Goal: Book appointment/travel/reservation

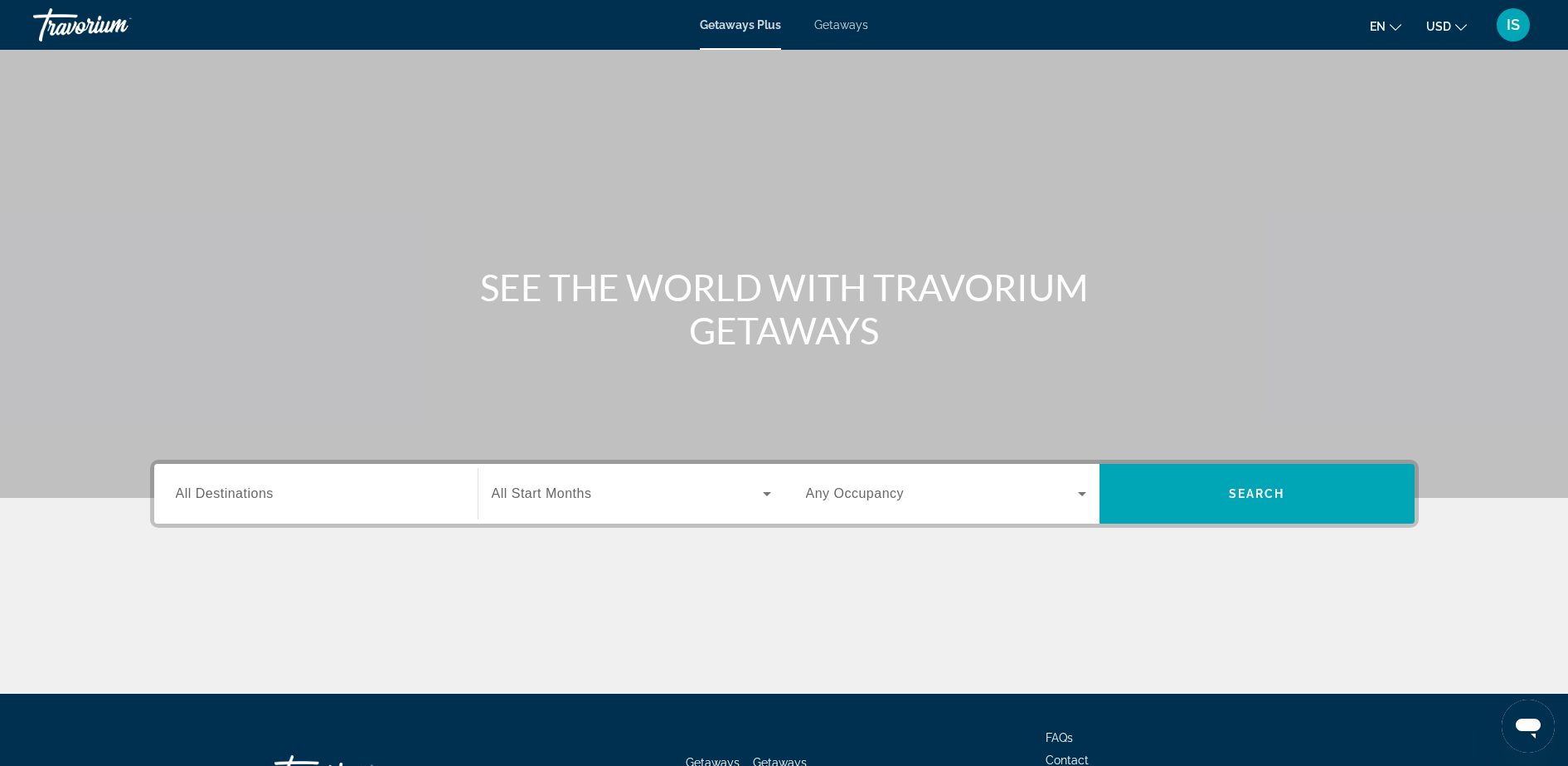
click at [390, 480] on div "Search widget" at bounding box center [315, 494] width 280 height 48
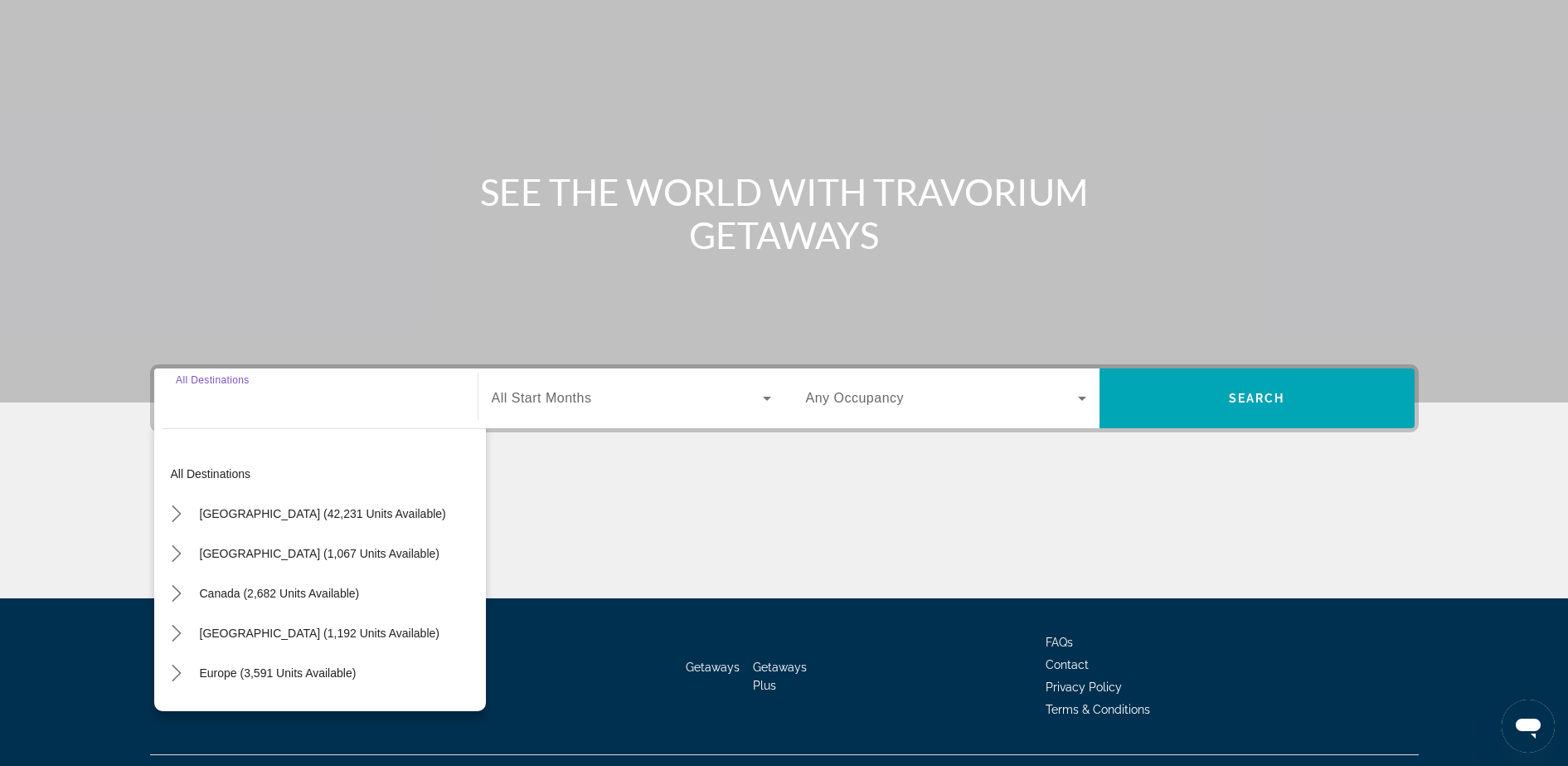
scroll to position [131, 0]
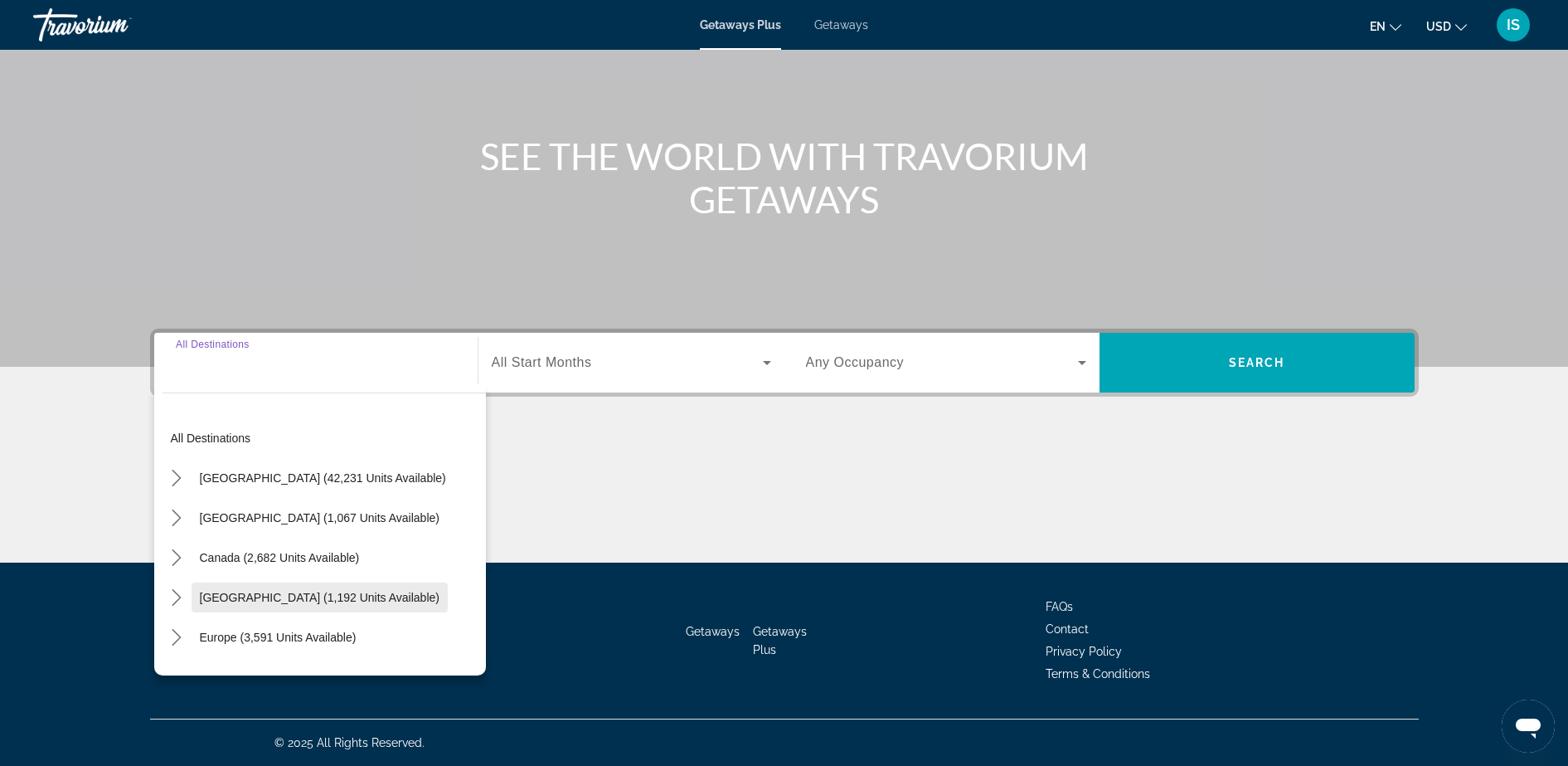
click at [335, 590] on span "[GEOGRAPHIC_DATA] (1,192 units available)" at bounding box center [319, 597] width 239 height 14
type input "**********"
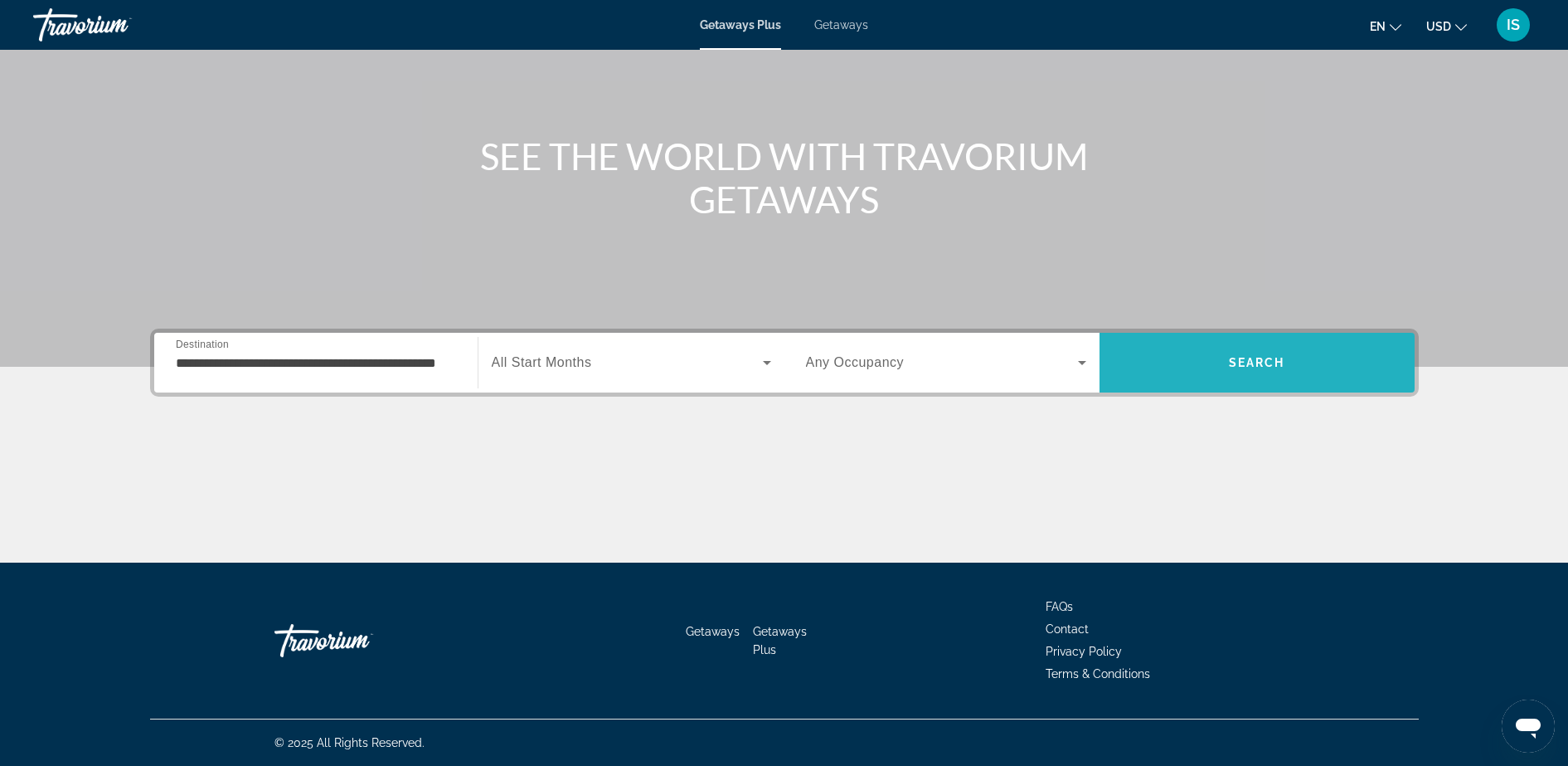
click at [1226, 356] on span "Search" at bounding box center [1256, 362] width 315 height 40
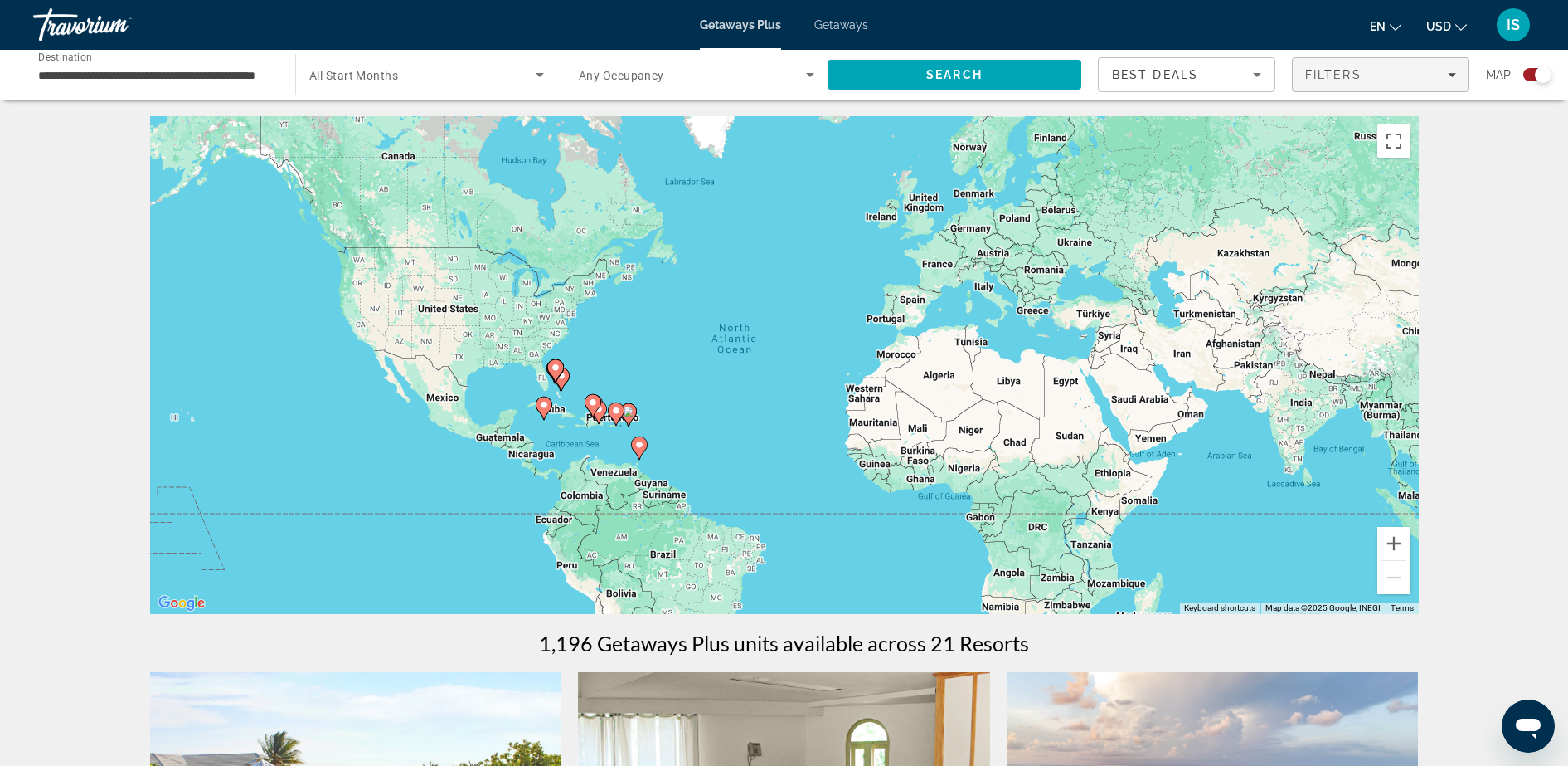
click at [1356, 69] on span "Filters" at bounding box center [1333, 75] width 56 height 14
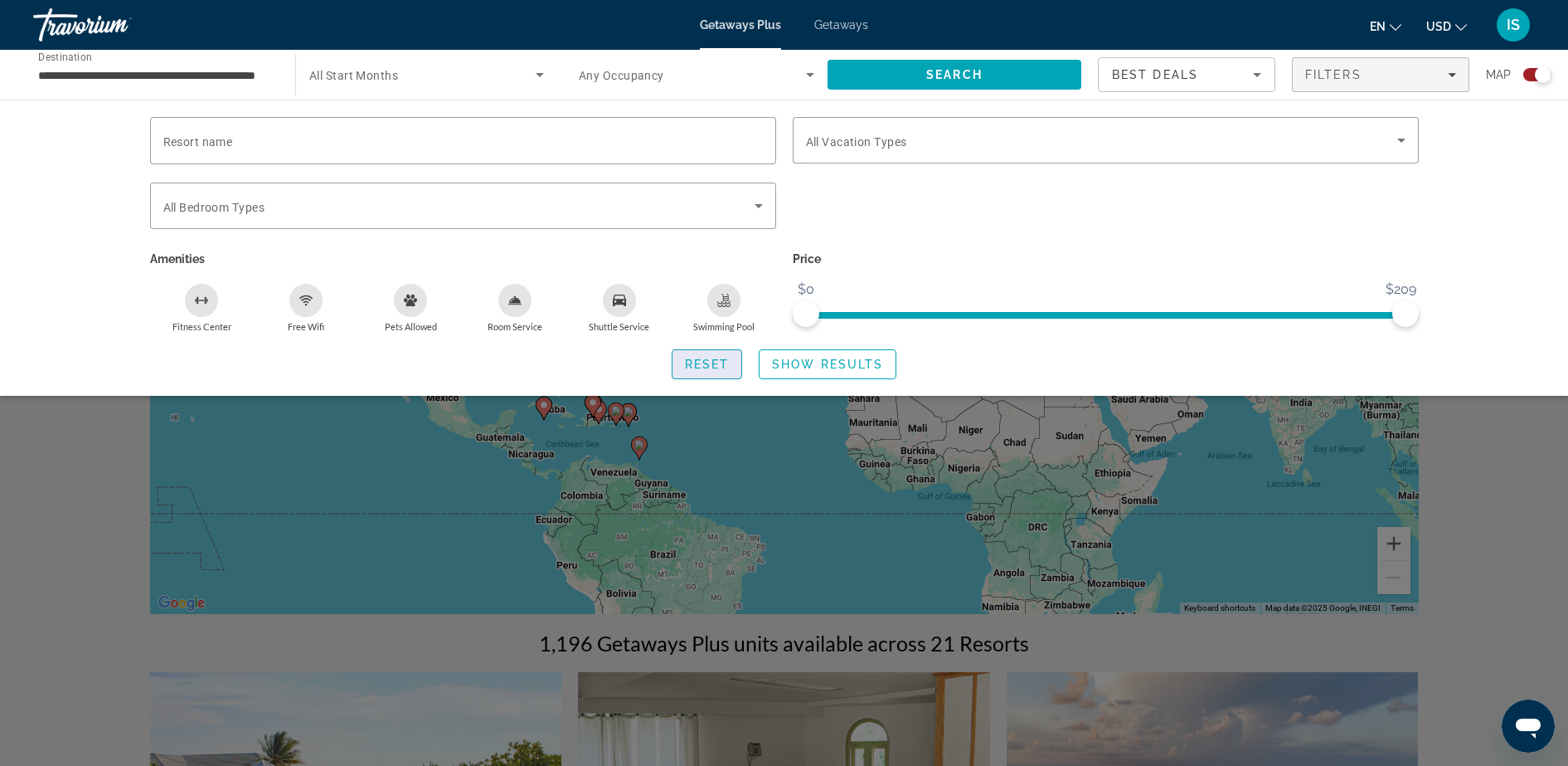
click at [713, 365] on span "Reset" at bounding box center [707, 365] width 45 height 14
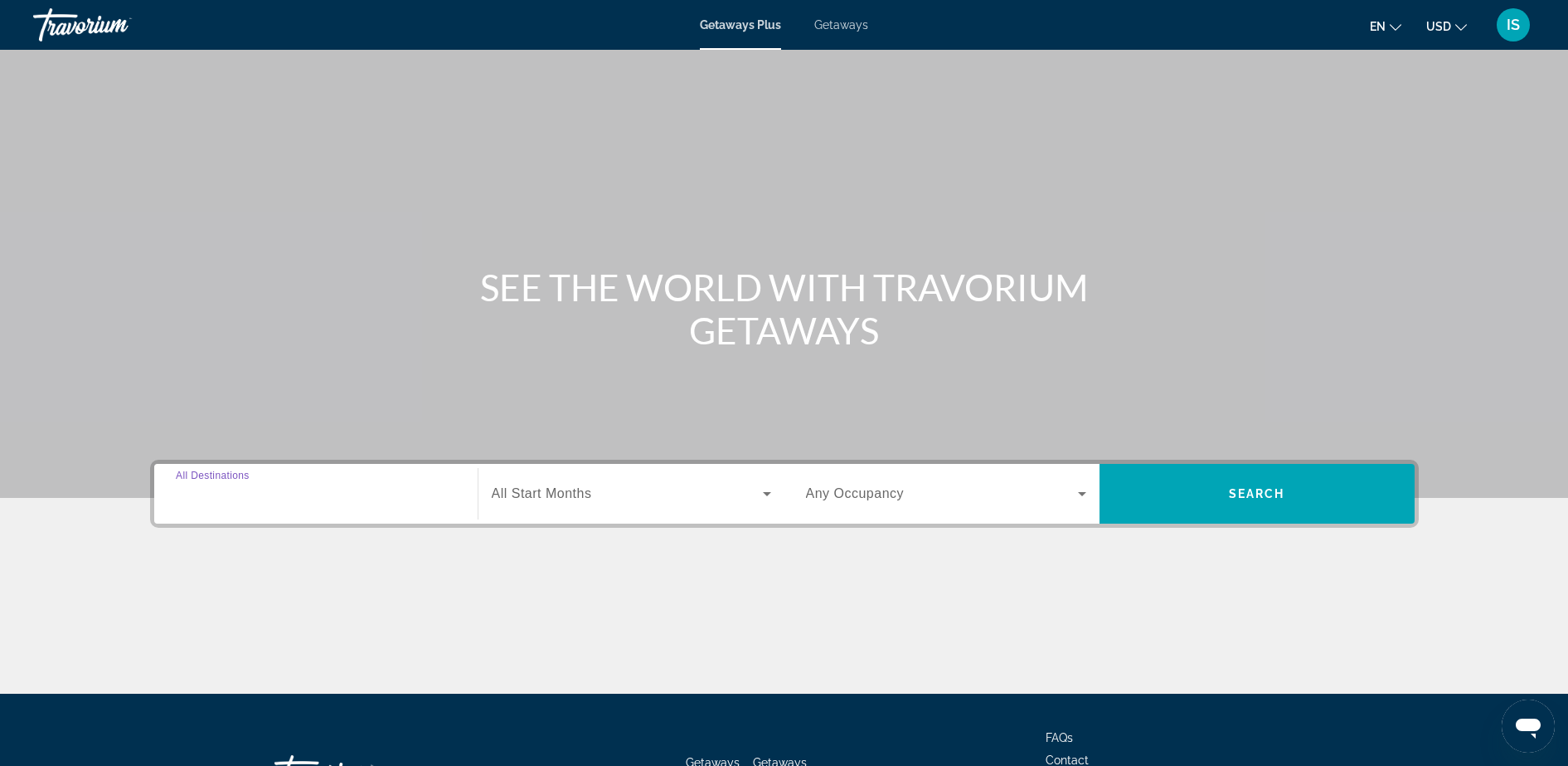
click at [396, 489] on input "Destination All Destinations" at bounding box center [315, 495] width 280 height 20
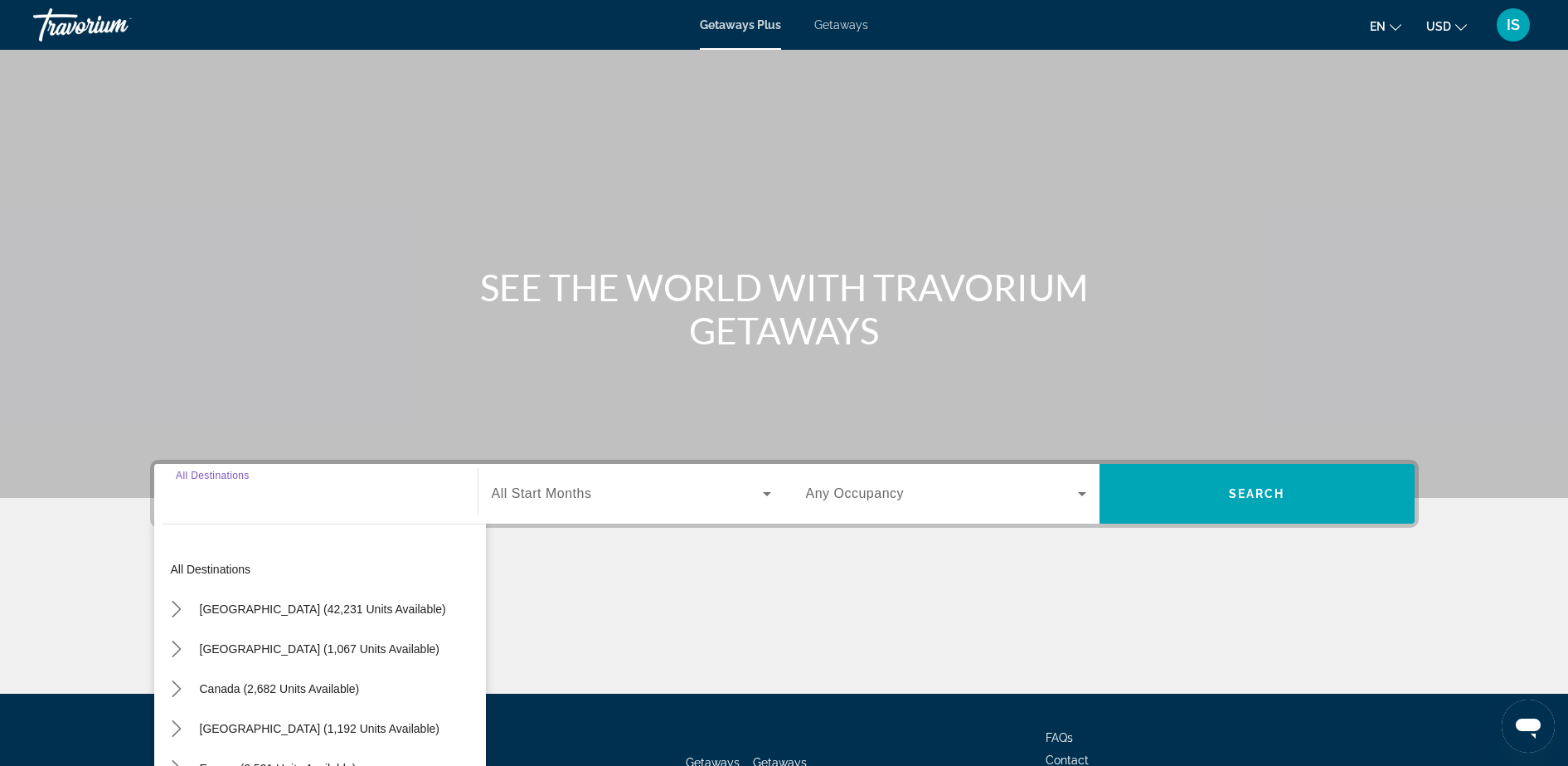
scroll to position [131, 0]
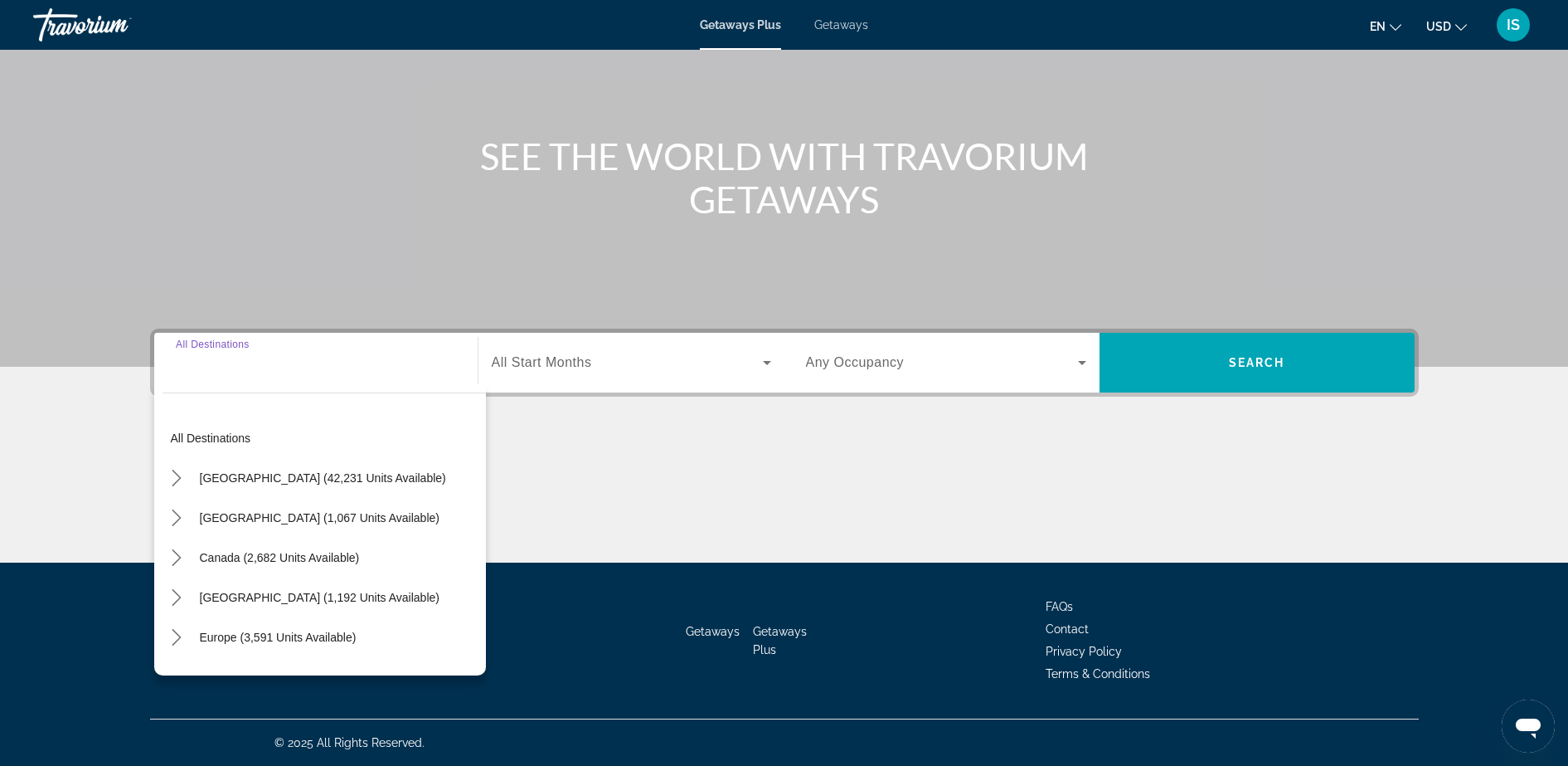
click at [326, 367] on input "Destination All Destinations" at bounding box center [315, 363] width 280 height 20
click at [284, 374] on div "Search widget" at bounding box center [315, 363] width 280 height 48
click at [277, 351] on div "Search widget" at bounding box center [315, 363] width 280 height 48
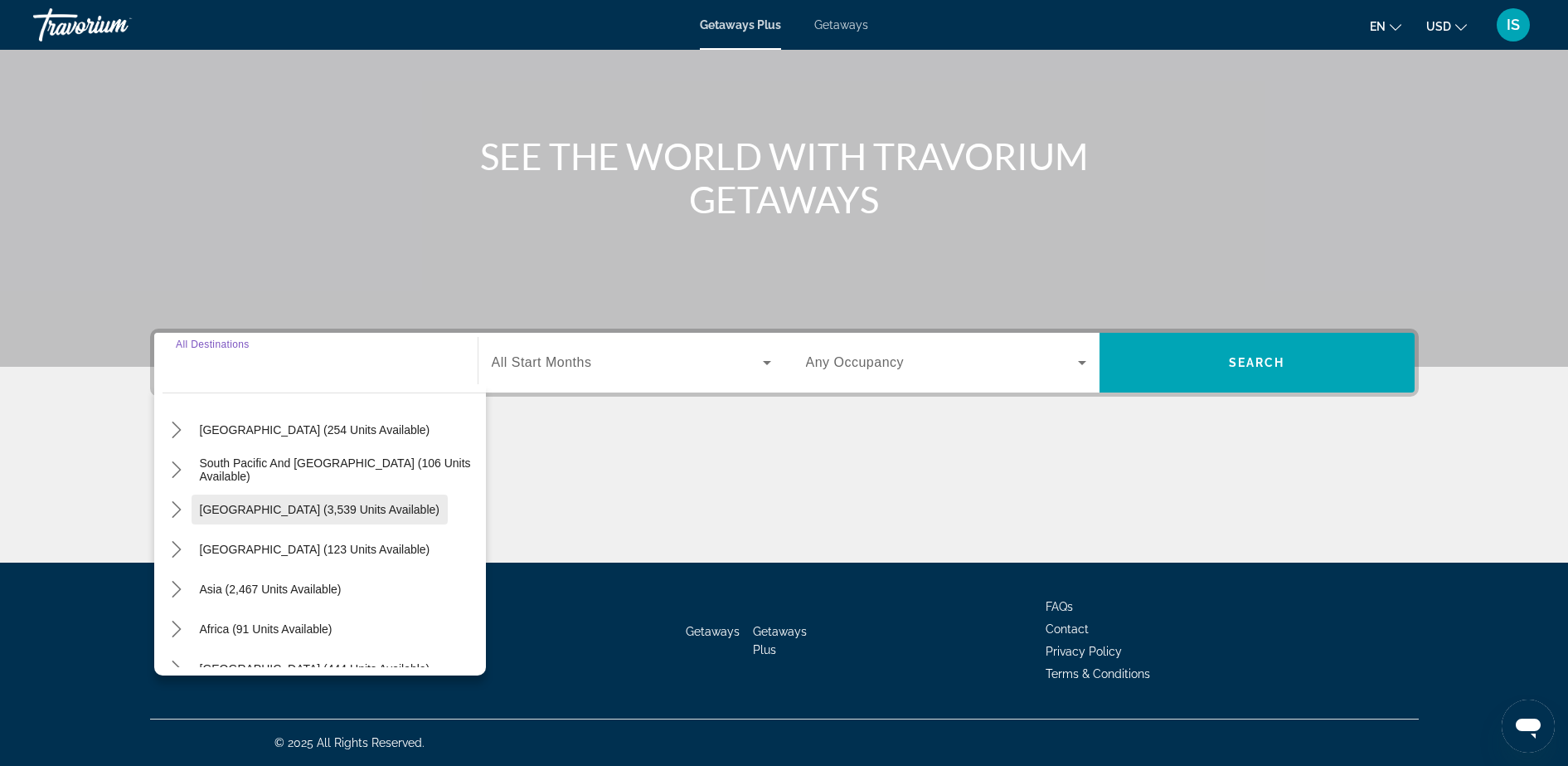
scroll to position [269, 0]
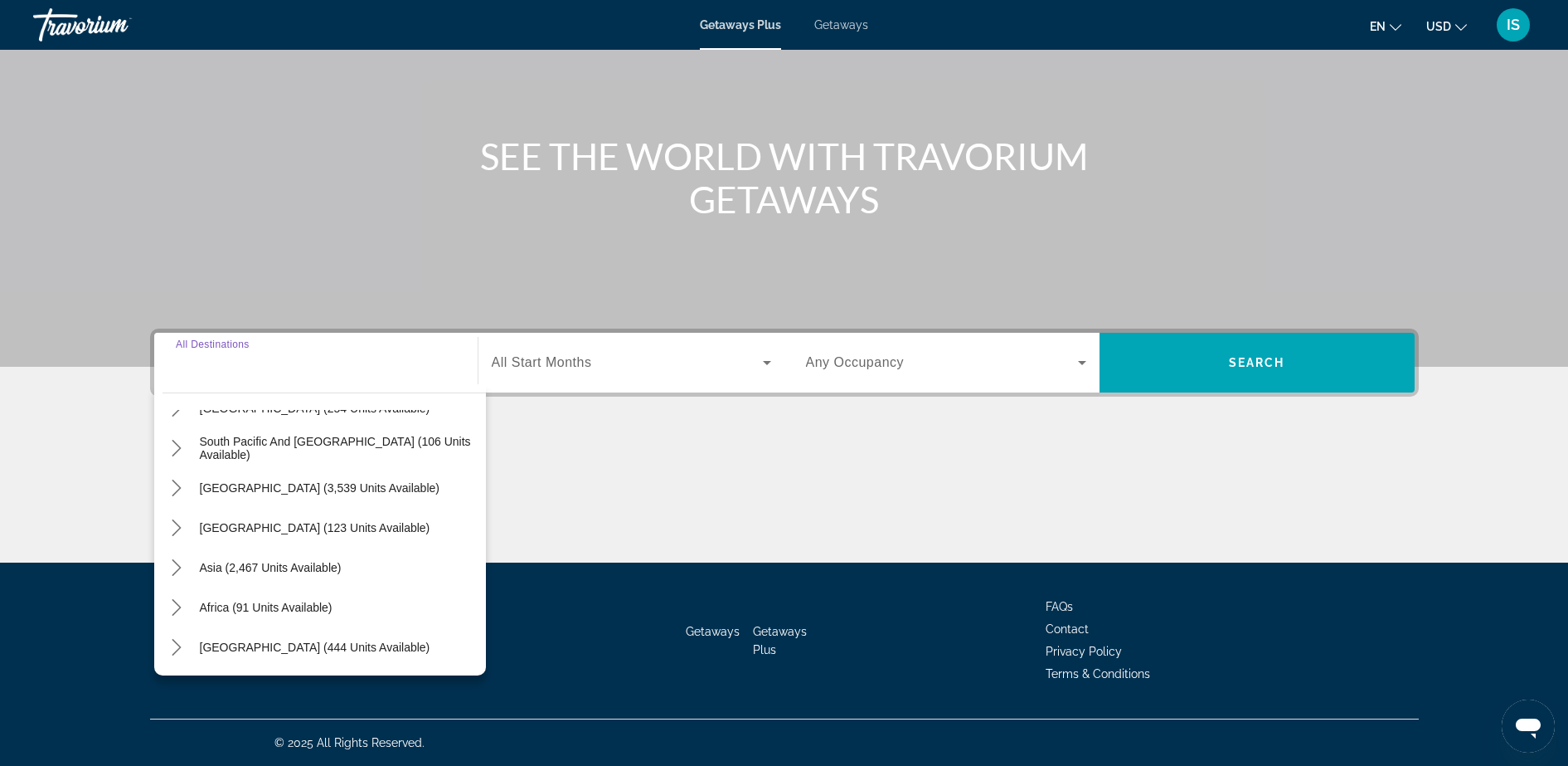
click at [276, 379] on div "Search widget" at bounding box center [315, 363] width 280 height 48
click at [267, 370] on input "Destination All Destinations" at bounding box center [315, 363] width 280 height 20
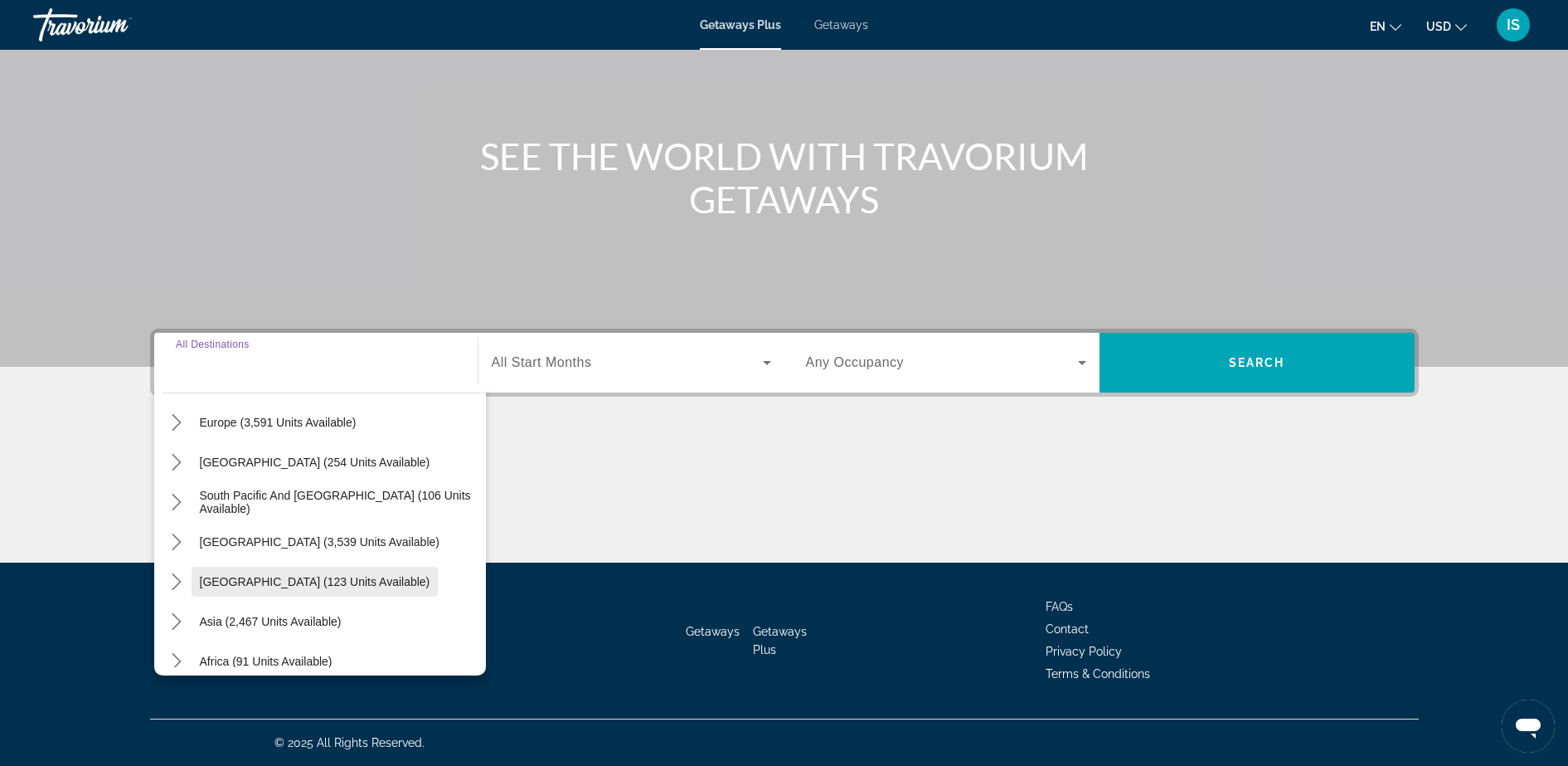
scroll to position [165, 0]
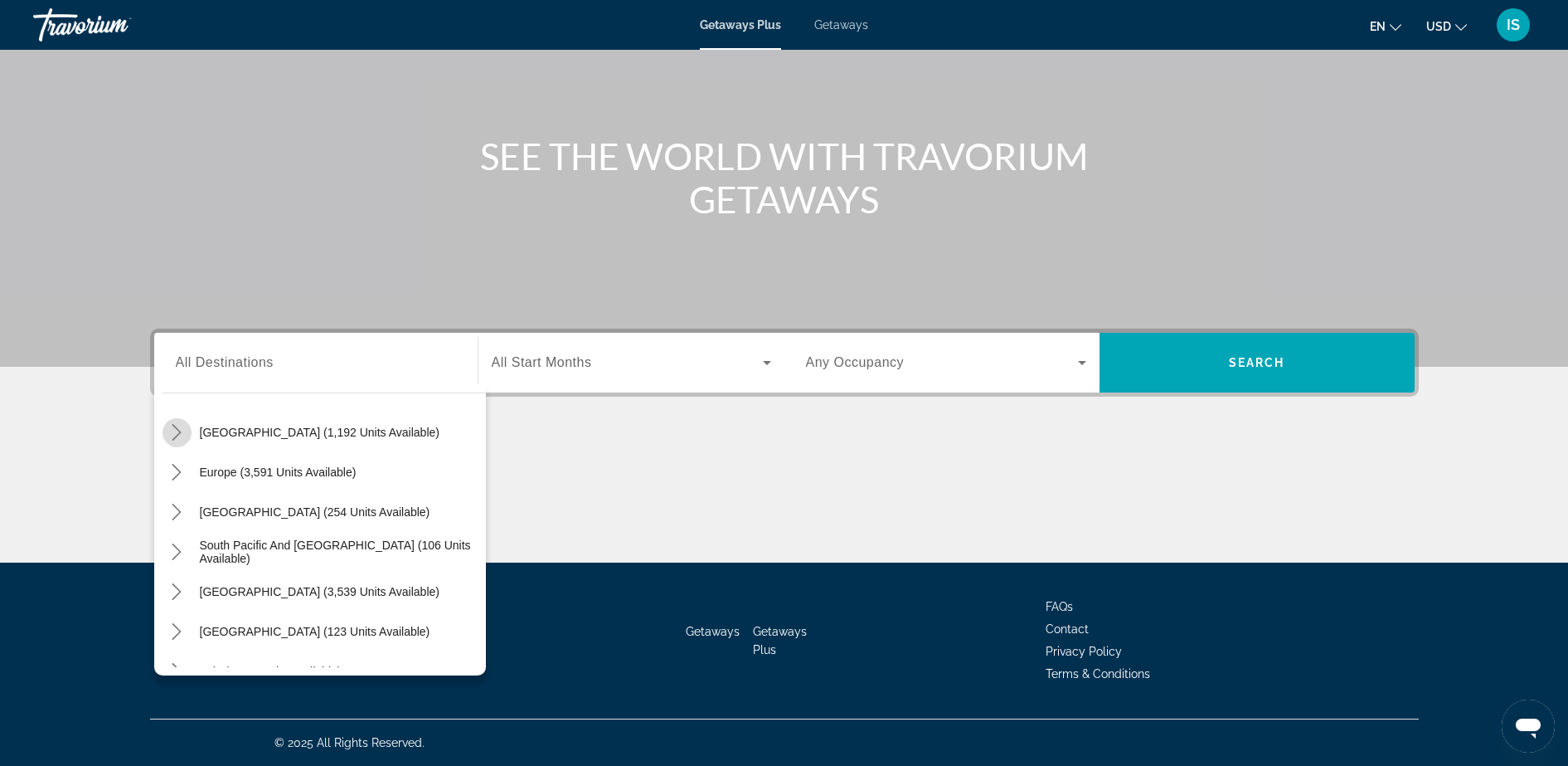
click at [186, 428] on mat-icon "Toggle Caribbean & Atlantic Islands (1,192 units available) submenu" at bounding box center [177, 432] width 29 height 29
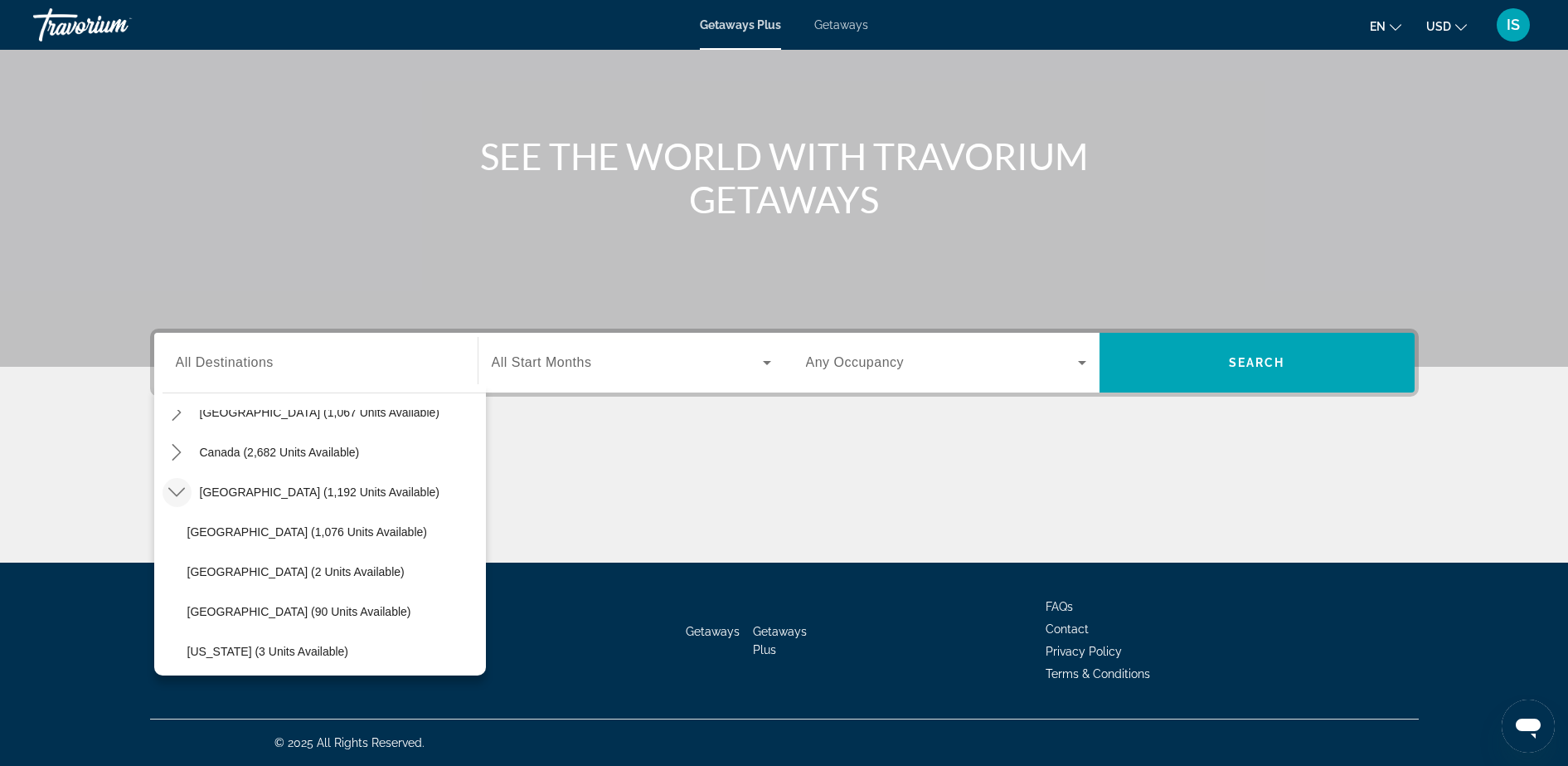
scroll to position [96, 0]
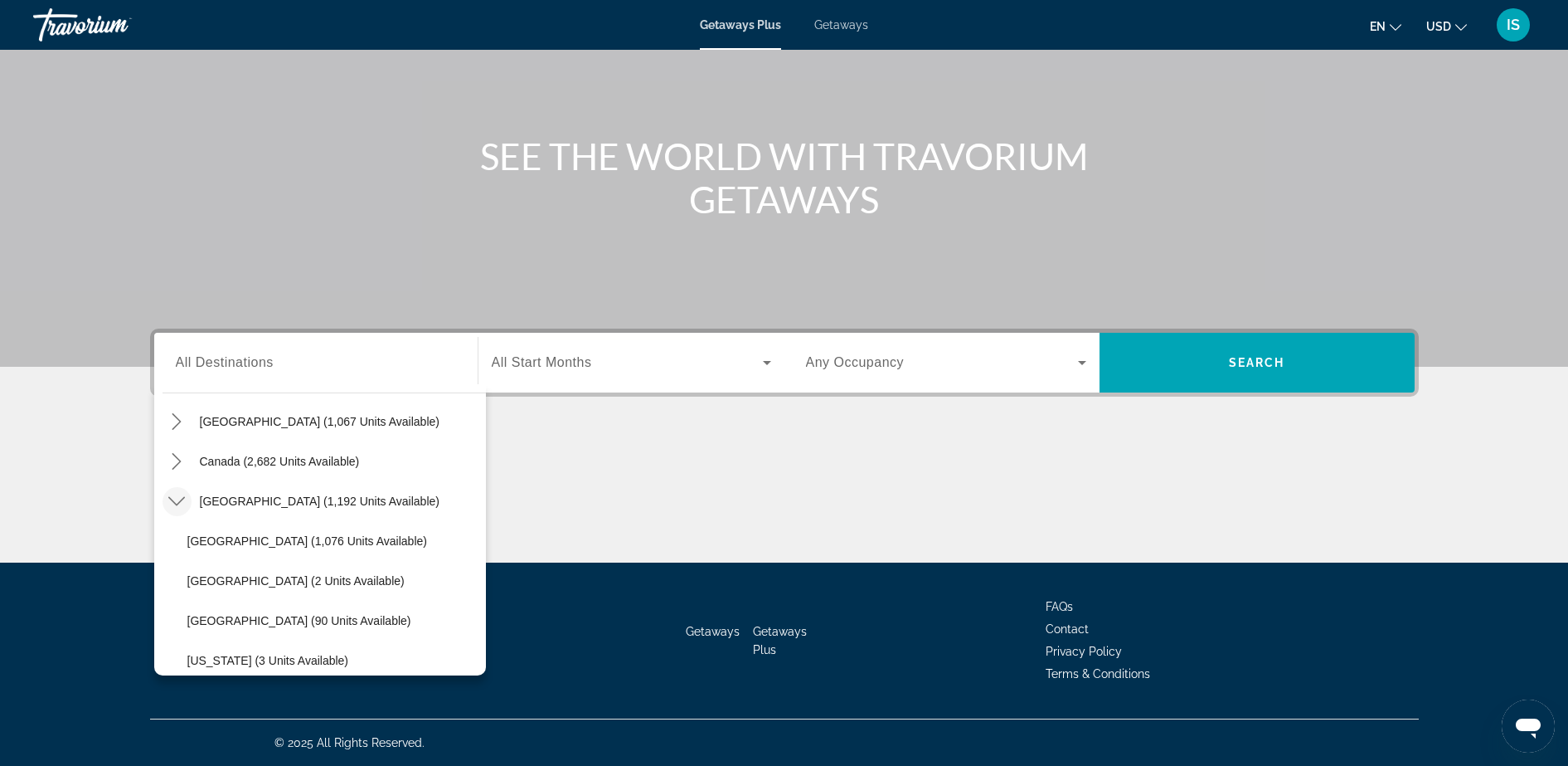
click at [424, 221] on div "Main content" at bounding box center [784, 117] width 1568 height 497
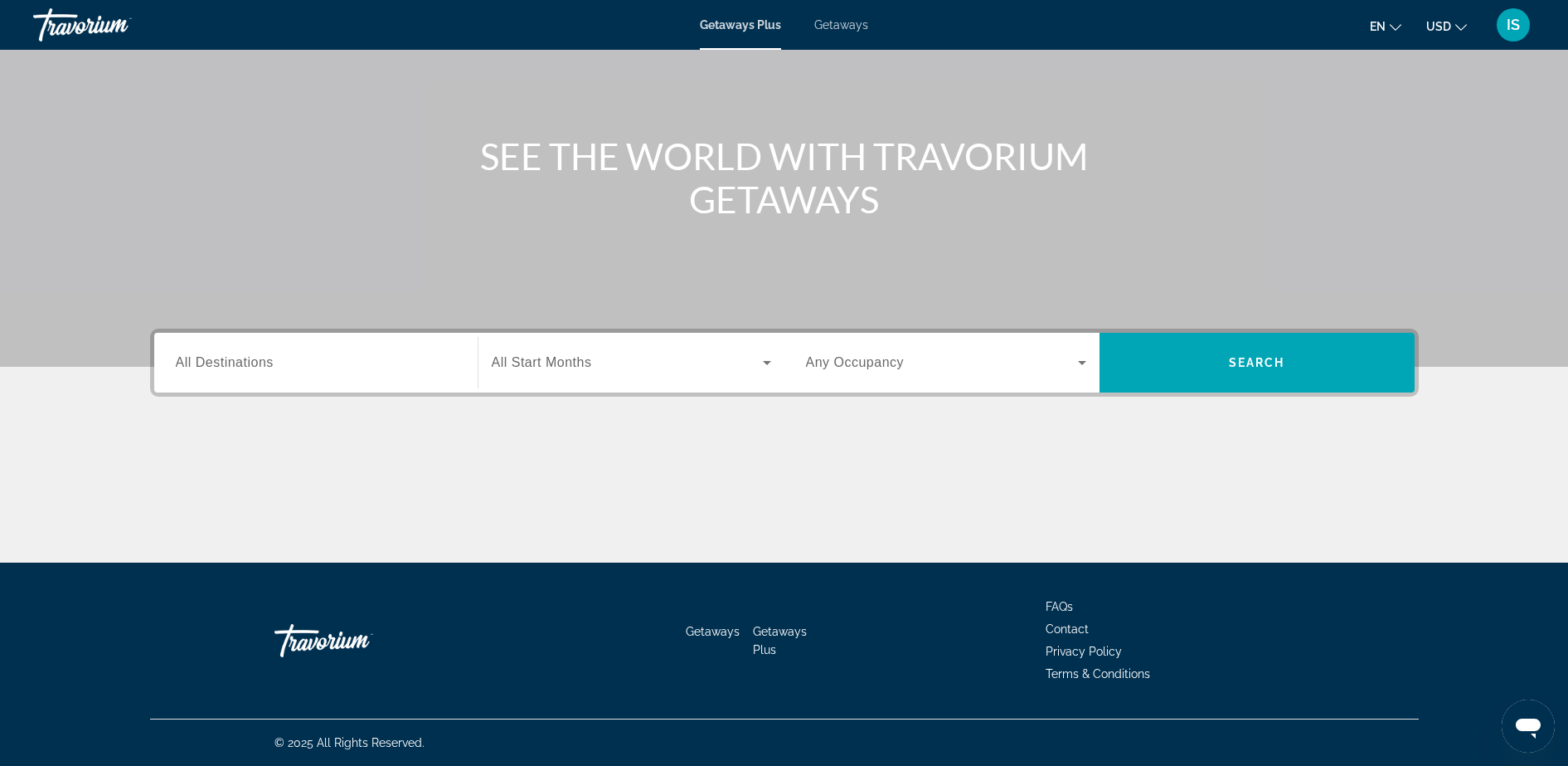
click at [831, 21] on span "Getaways" at bounding box center [841, 25] width 54 height 14
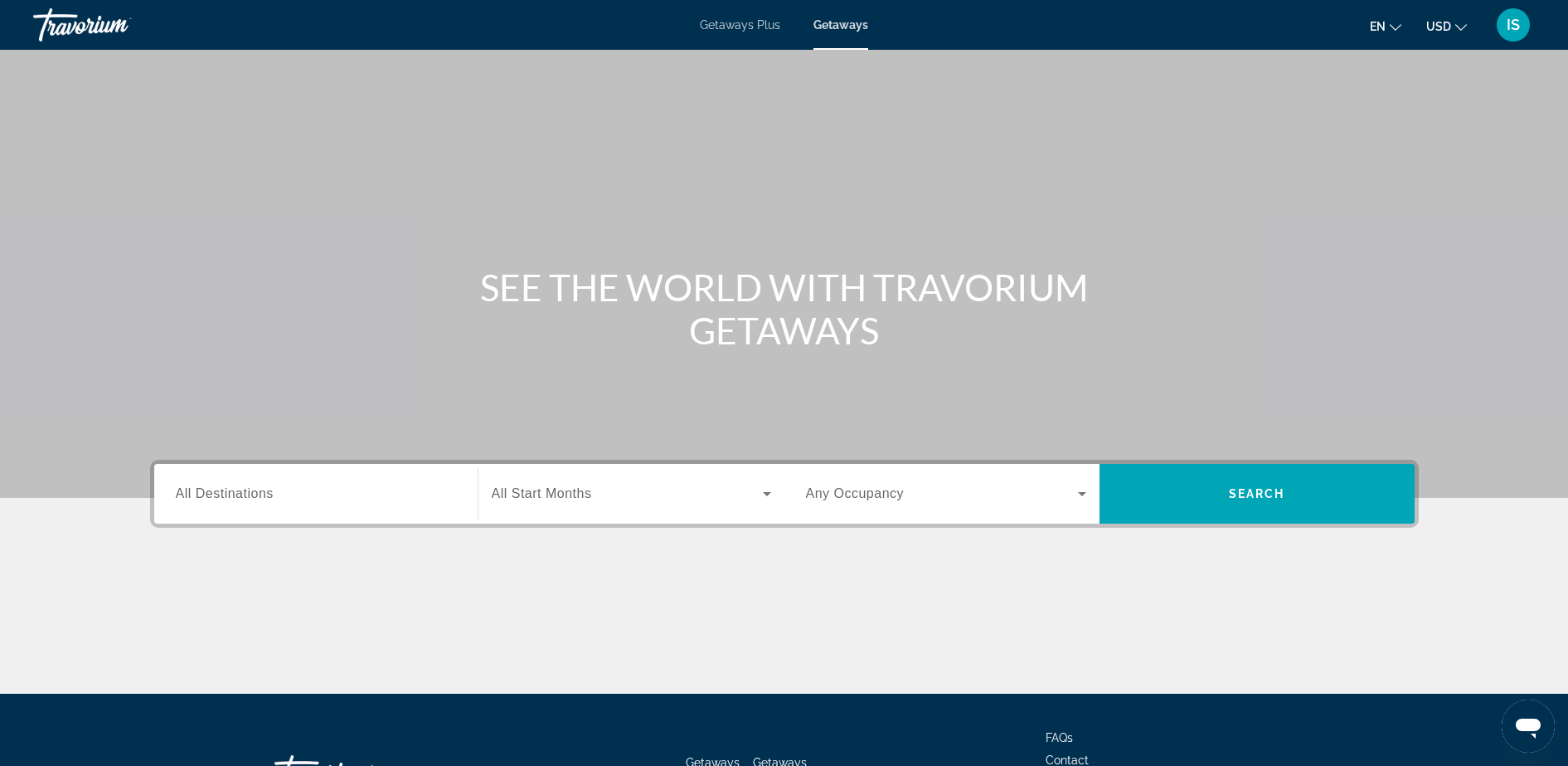
click at [354, 500] on input "Destination All Destinations" at bounding box center [315, 495] width 280 height 20
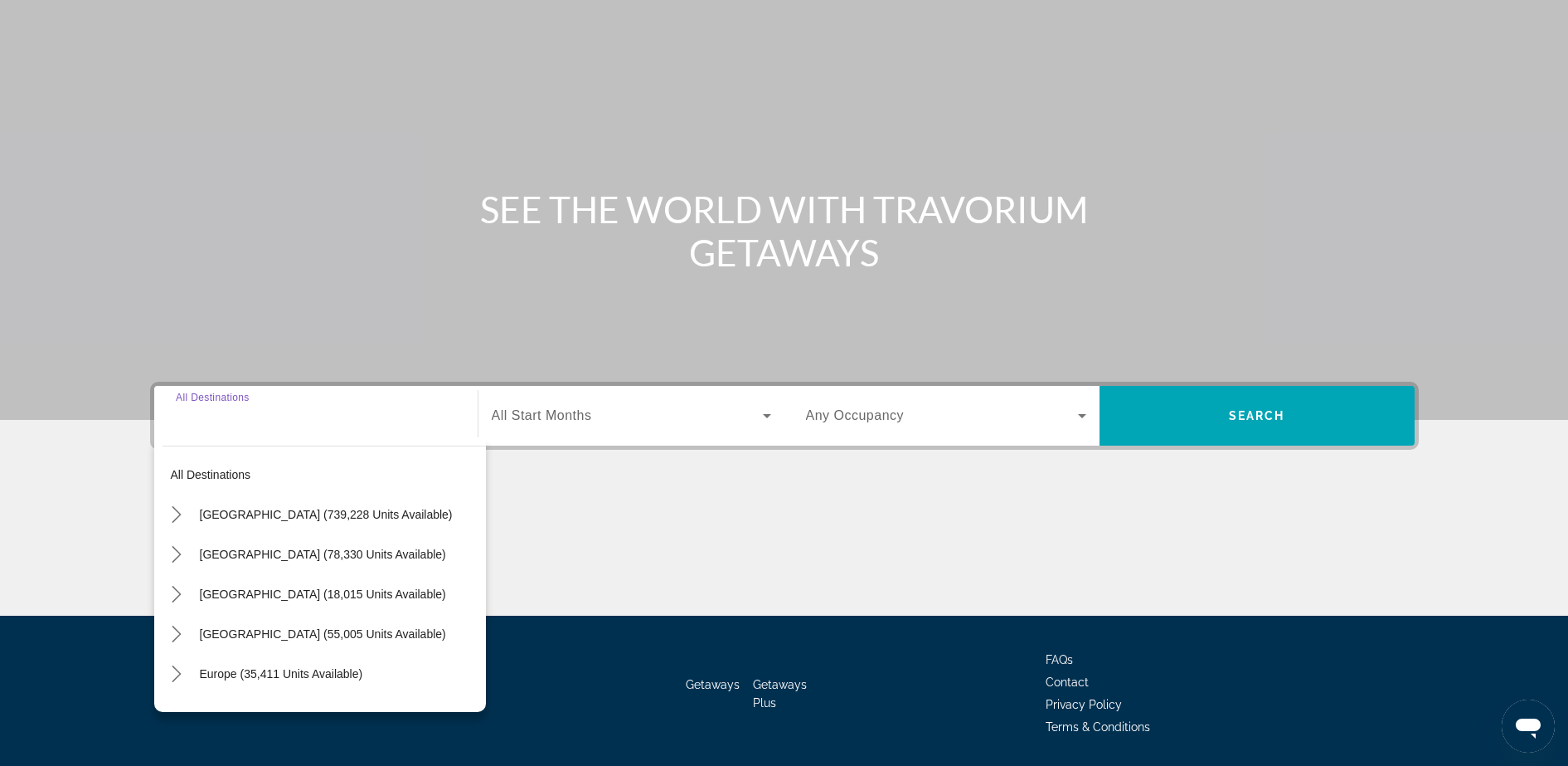
scroll to position [131, 0]
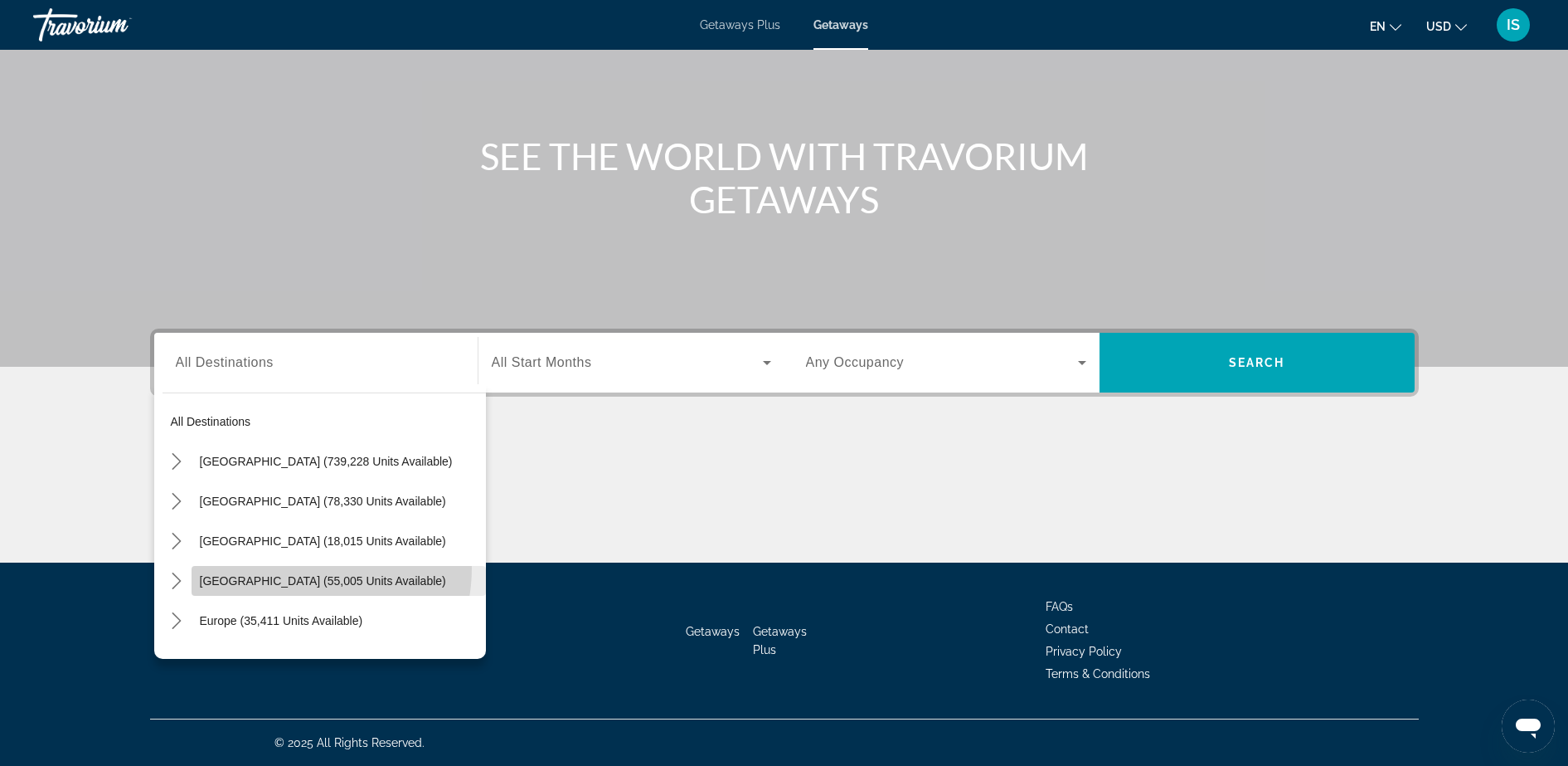
click at [293, 574] on span "[GEOGRAPHIC_DATA] (55,005 units available)" at bounding box center [323, 581] width 246 height 14
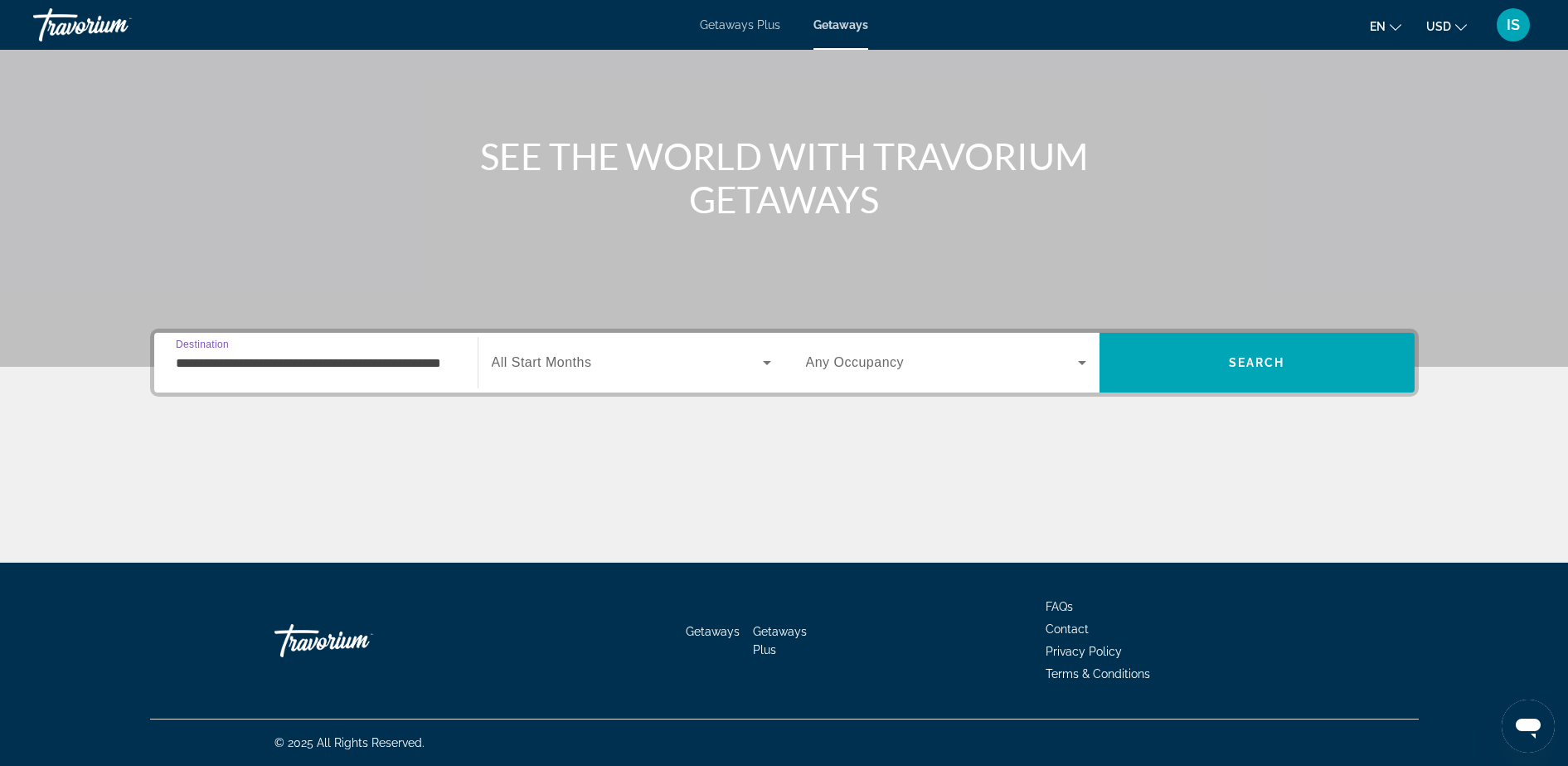
scroll to position [0, 47]
click at [454, 365] on input "**********" at bounding box center [315, 363] width 280 height 20
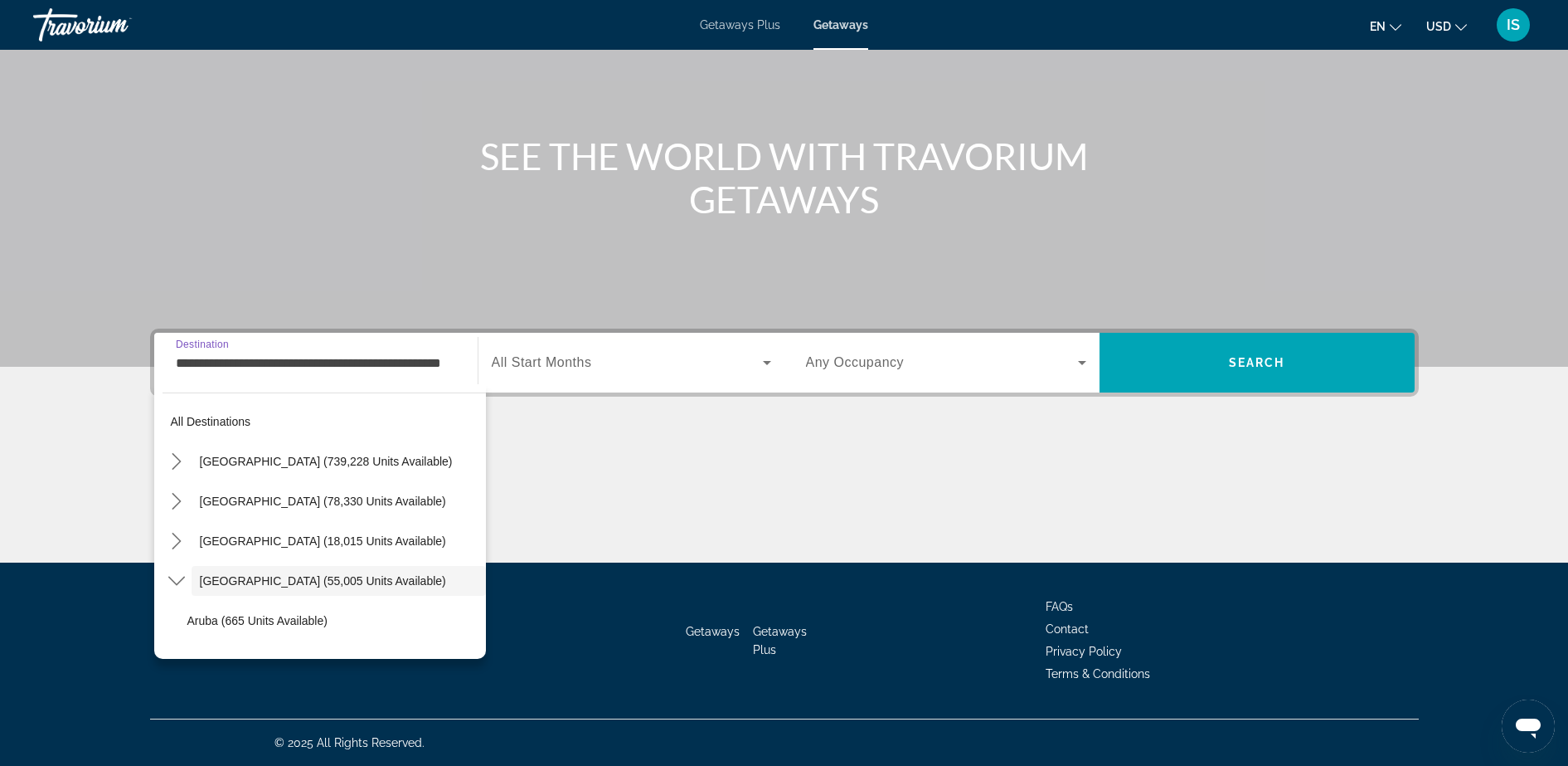
scroll to position [59, 0]
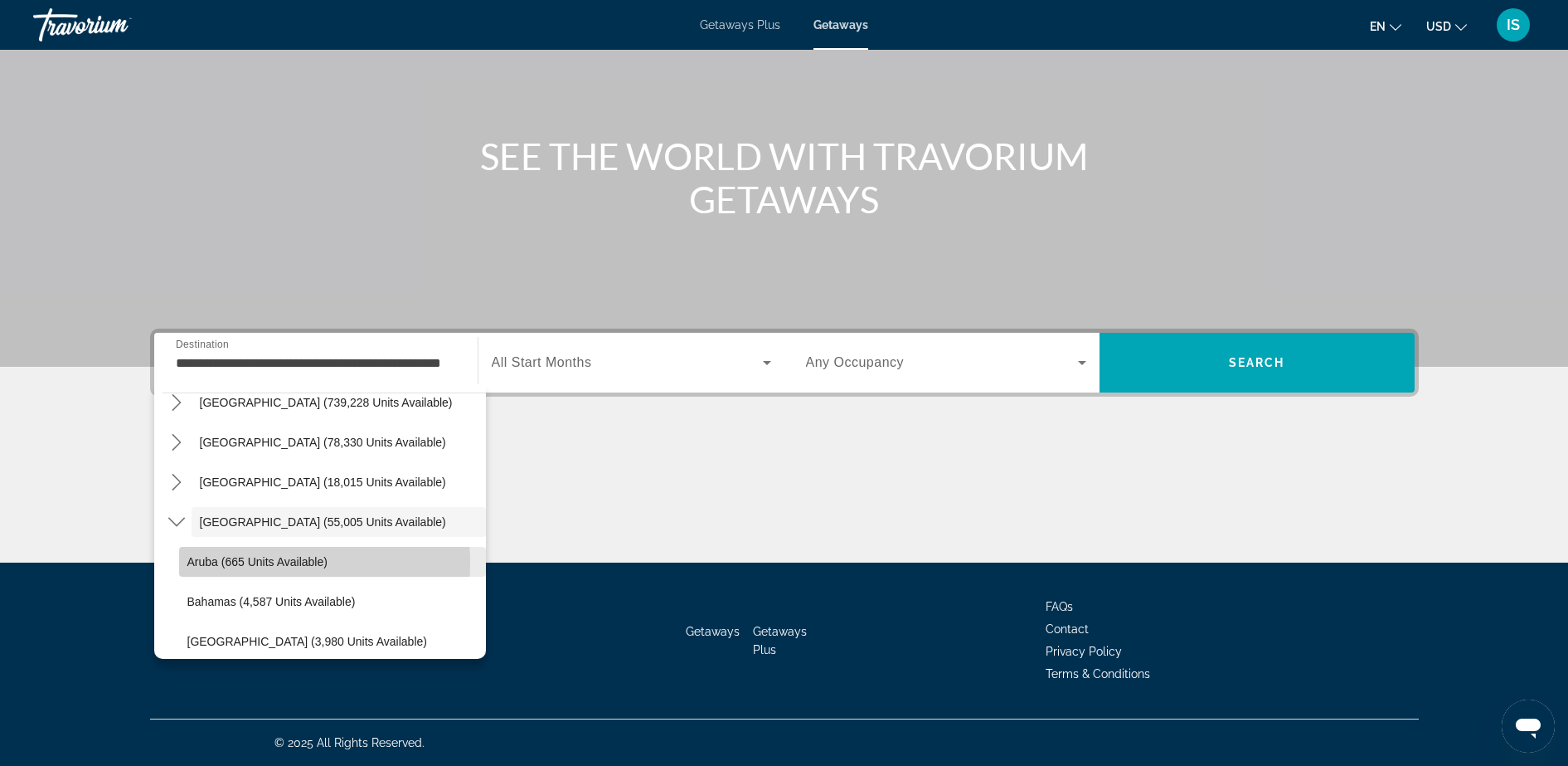
click at [251, 561] on span "Aruba (665 units available)" at bounding box center [257, 561] width 141 height 14
type input "**********"
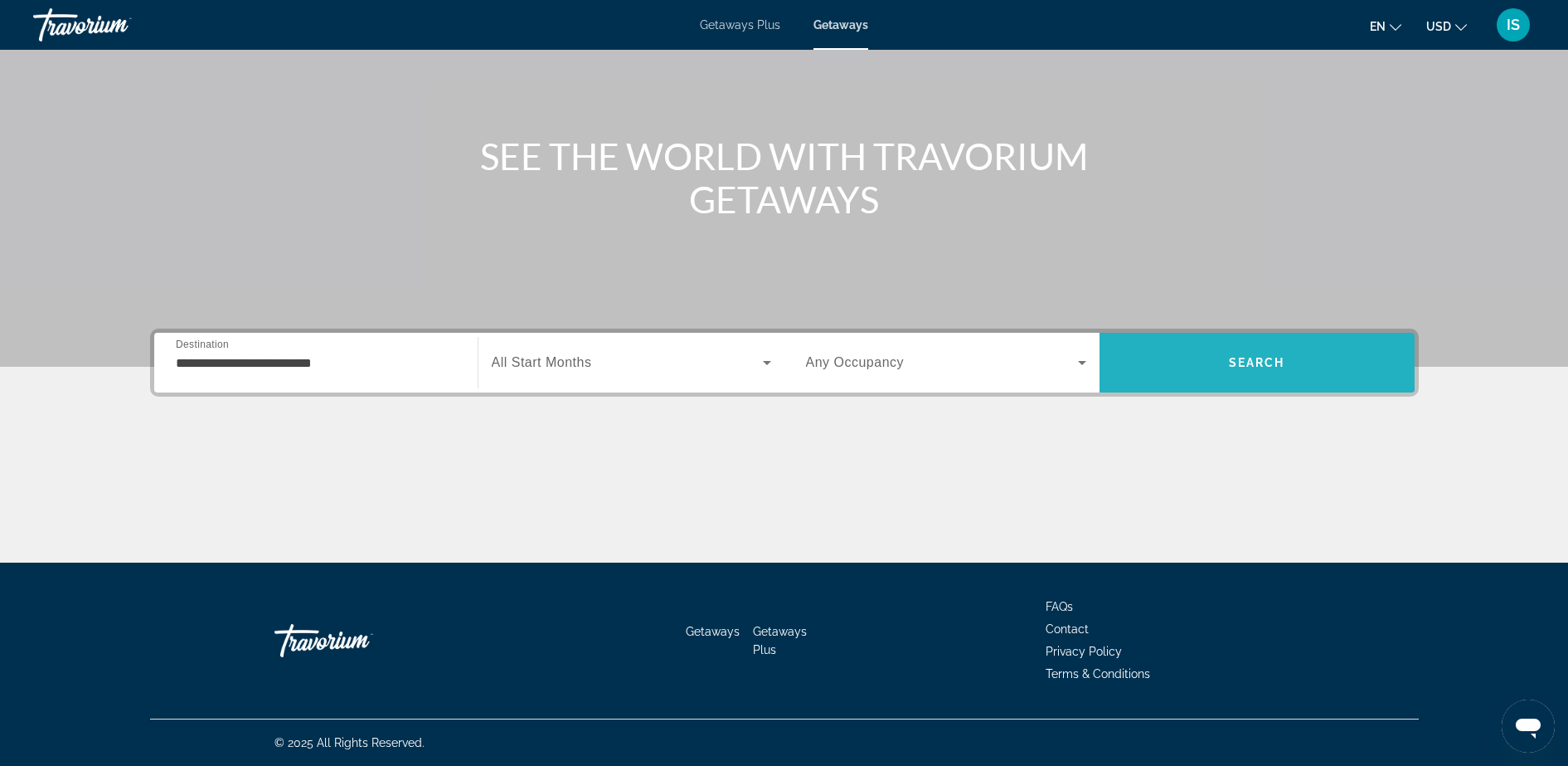
click at [1205, 359] on span "Search" at bounding box center [1256, 362] width 315 height 40
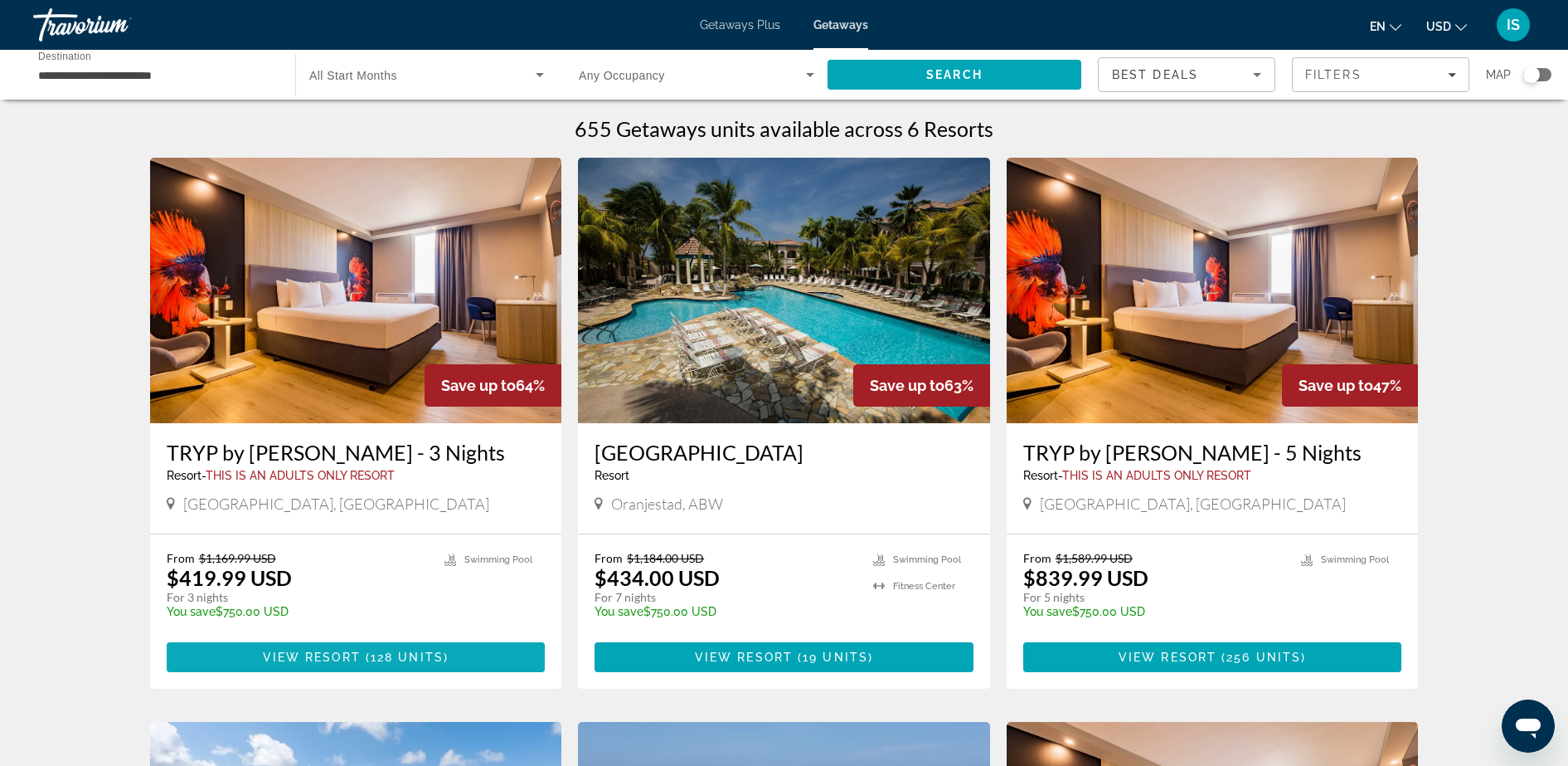
click at [381, 656] on span "128 units" at bounding box center [406, 657] width 73 height 14
